Goal: Download file/media

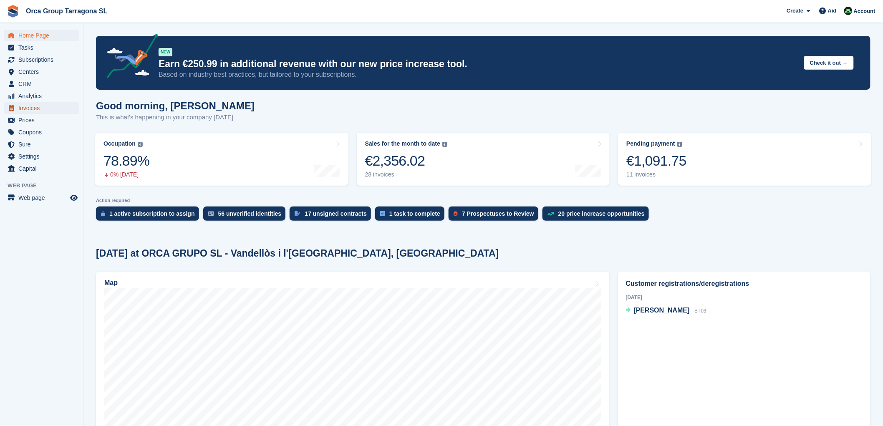
click at [35, 109] on font "Invoices" at bounding box center [28, 108] width 21 height 7
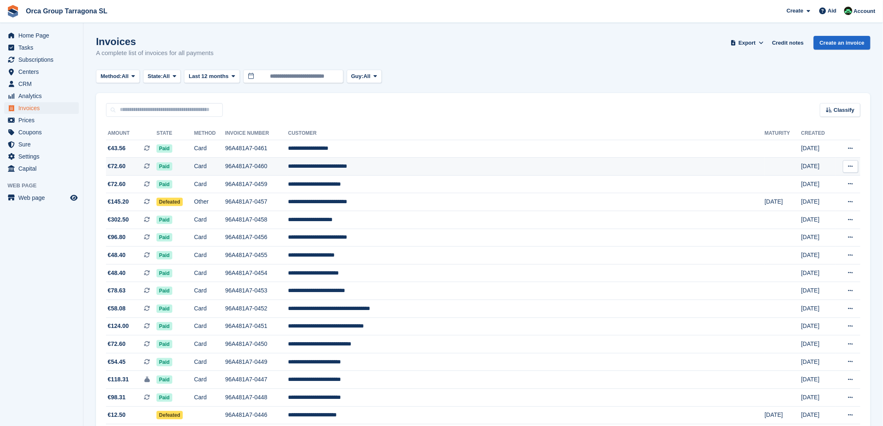
click at [850, 161] on button at bounding box center [850, 166] width 15 height 13
click at [796, 181] on p "Descargar PDF" at bounding box center [818, 182] width 73 height 11
click at [849, 147] on icon at bounding box center [850, 148] width 5 height 5
click at [802, 164] on font "Download PDF" at bounding box center [805, 164] width 41 height 7
